Goal: Transaction & Acquisition: Purchase product/service

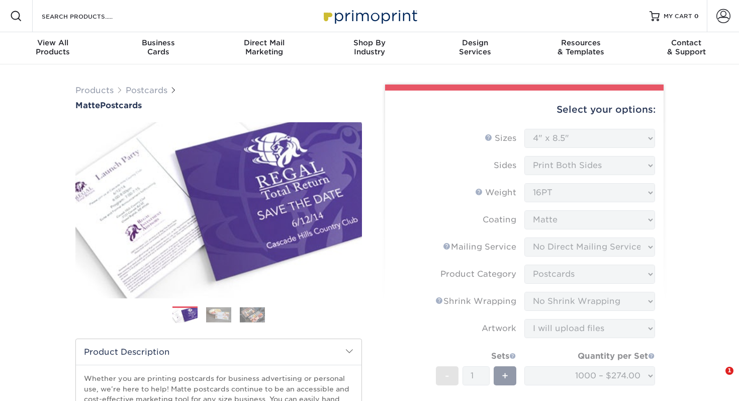
select select "4.00x8.50"
select select "3e5e9bdd-d78a-4c28-a41d-fe1407925ca6"
select select "9b7272e0-d6c8-4c3c-8e97-d3a1bcdab858"
select select "c8749376-e7da-41d0-b3dc-647faf84d907"
select select "upload"
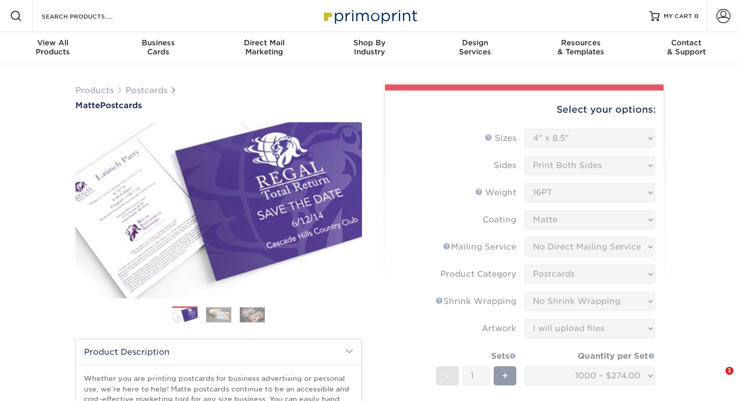
select select "1000 – $274.00"
select select "a8f5e737-a9d2-411c-b9c7-8eea658e0112"
select select "285654"
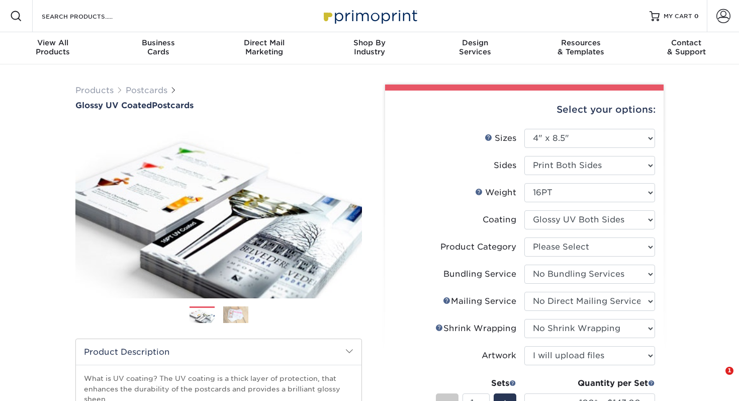
select select "4.00x8.50"
select select "58689abb-25c0-461c-a4c3-a80b627d6649"
select select "3e5e9bdd-d78a-4c28-a41d-fe1407925ca6"
select select "c8749376-e7da-41d0-b3dc-647faf84d907"
select select "upload"
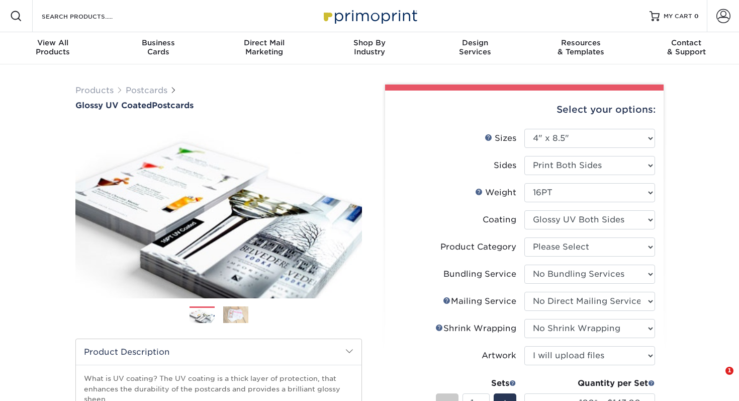
select select "100* – $143.00"
